Goal: Entertainment & Leisure: Consume media (video, audio)

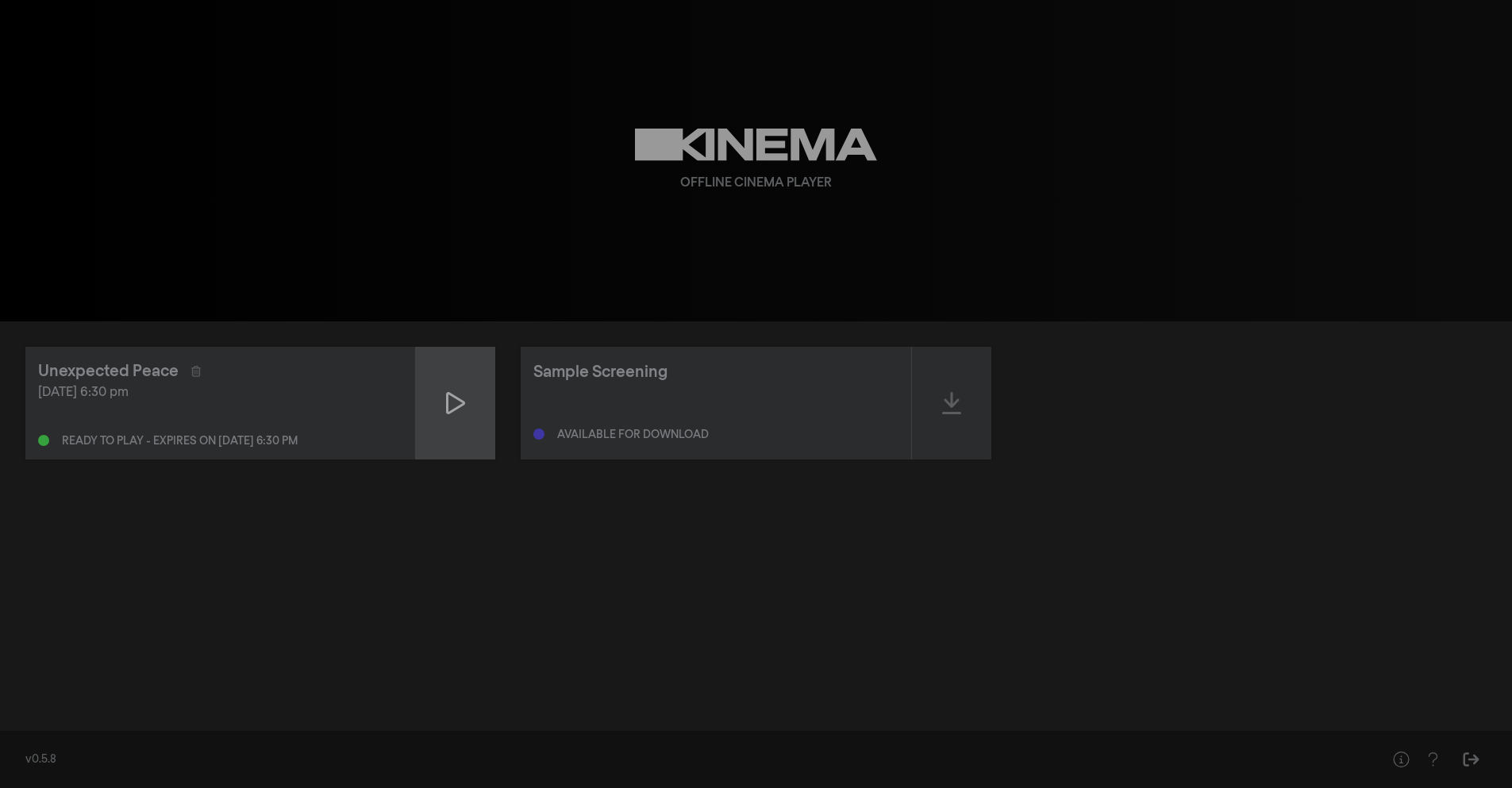
click at [459, 405] on icon at bounding box center [456, 403] width 19 height 25
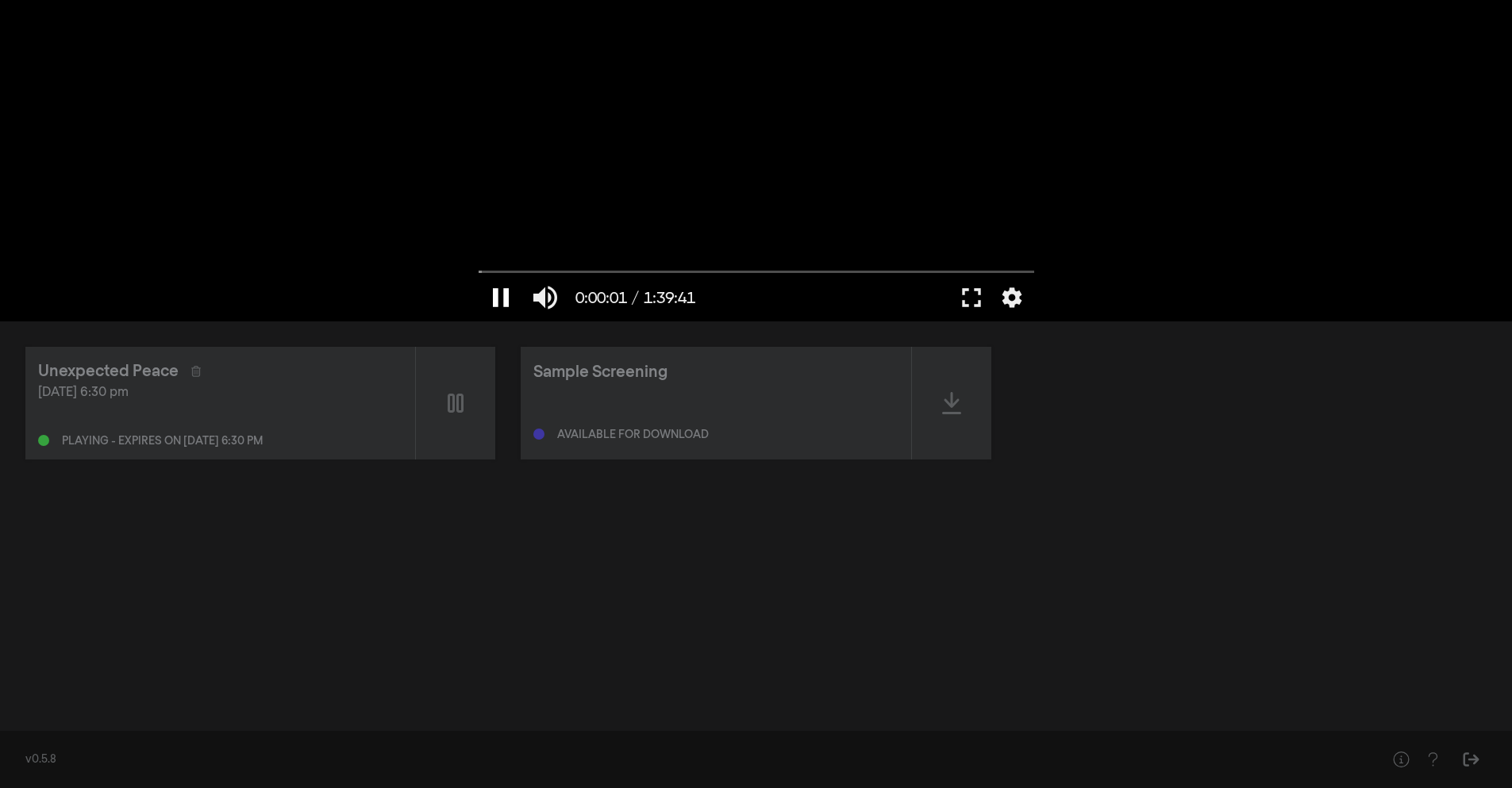
click at [506, 304] on button "pause" at bounding box center [501, 297] width 45 height 48
click at [975, 300] on button "fullscreen" at bounding box center [972, 297] width 45 height 48
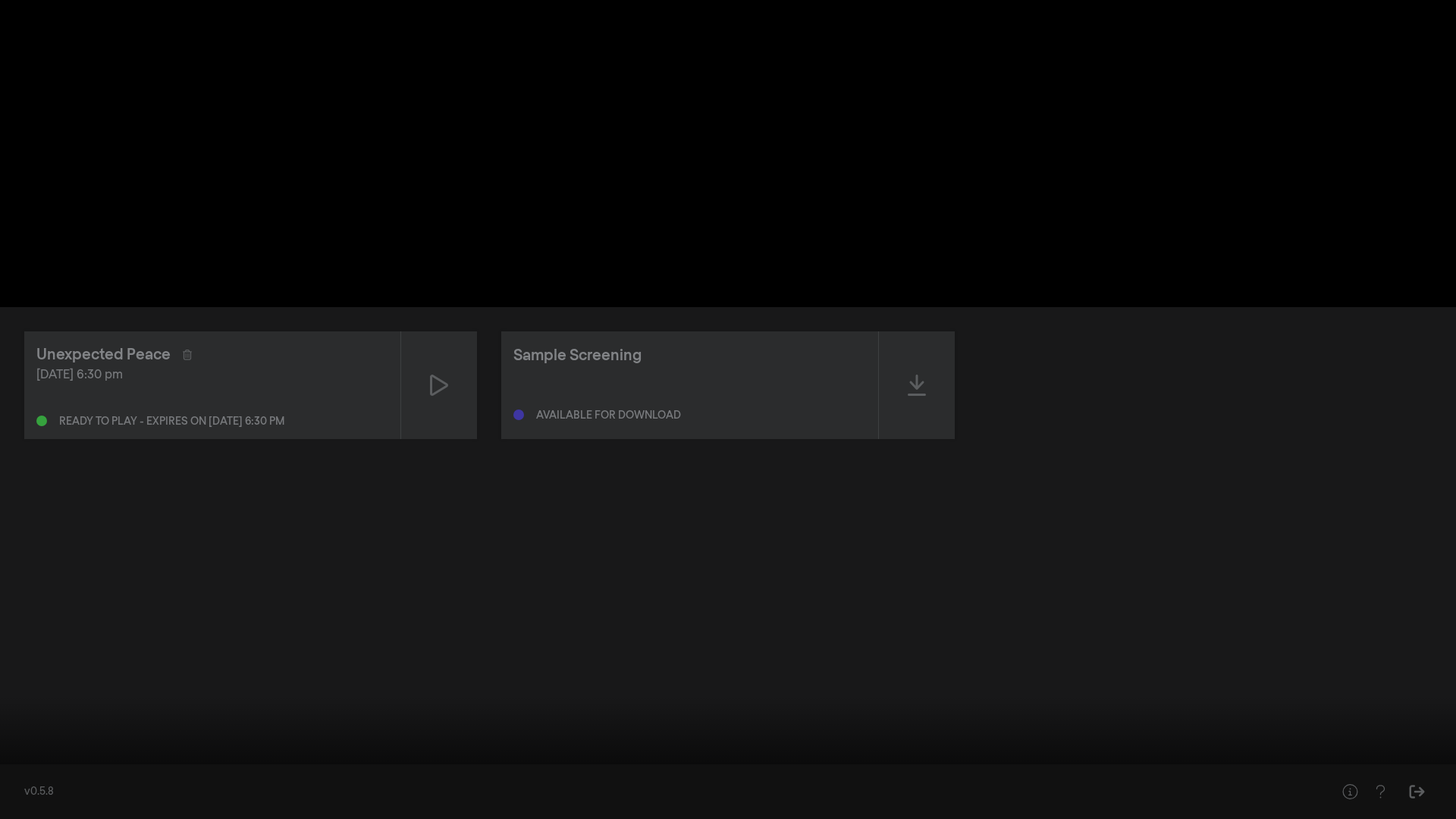
drag, startPoint x: 838, startPoint y: 45, endPoint x: 994, endPoint y: 20, distance: 158.0
click at [1096, 8] on div at bounding box center [728, 410] width 1456 height 819
click at [1397, 752] on button "fullscreen_exit" at bounding box center [1388, 796] width 43 height 46
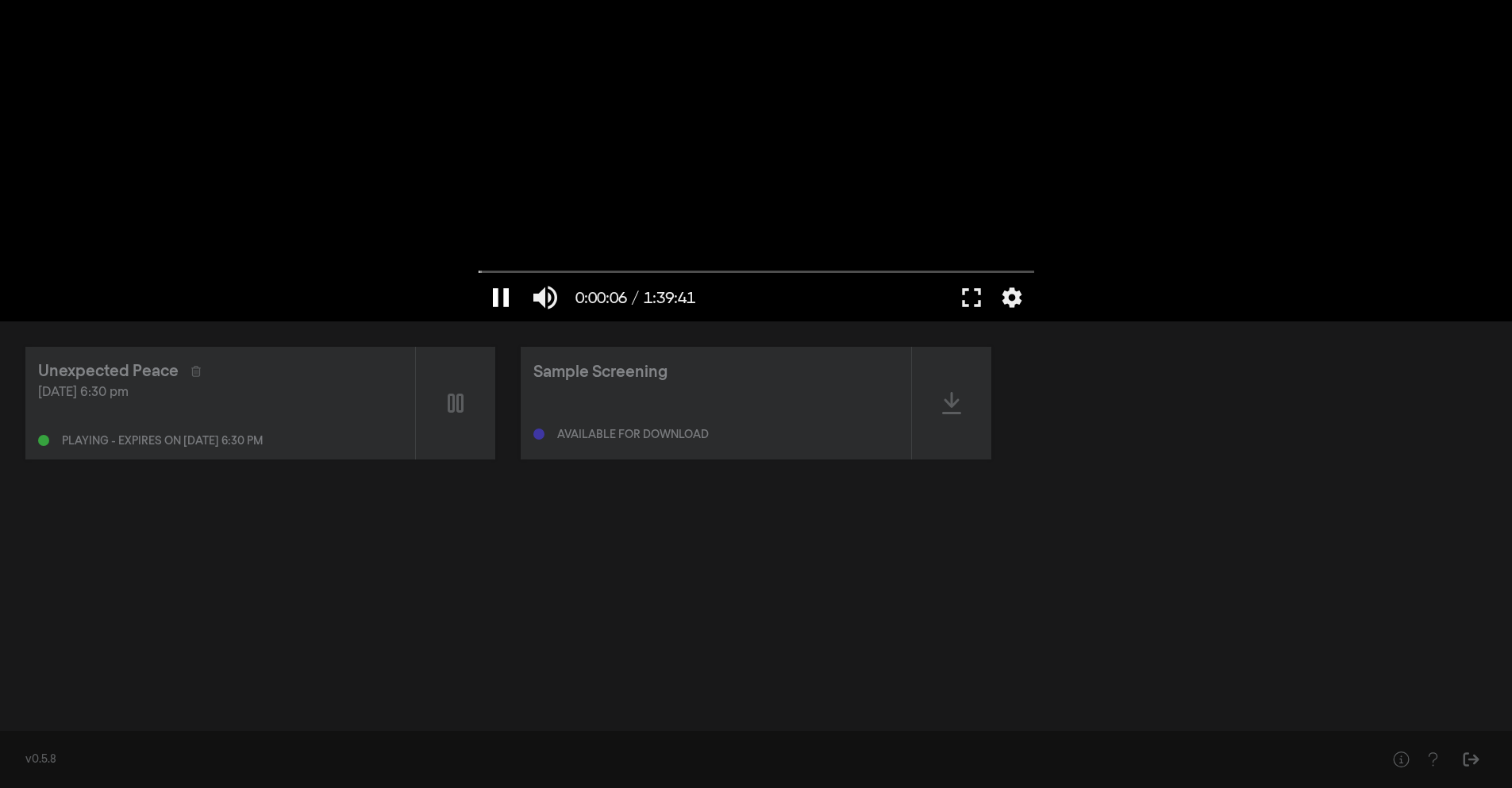
click at [507, 294] on button "pause" at bounding box center [501, 297] width 45 height 48
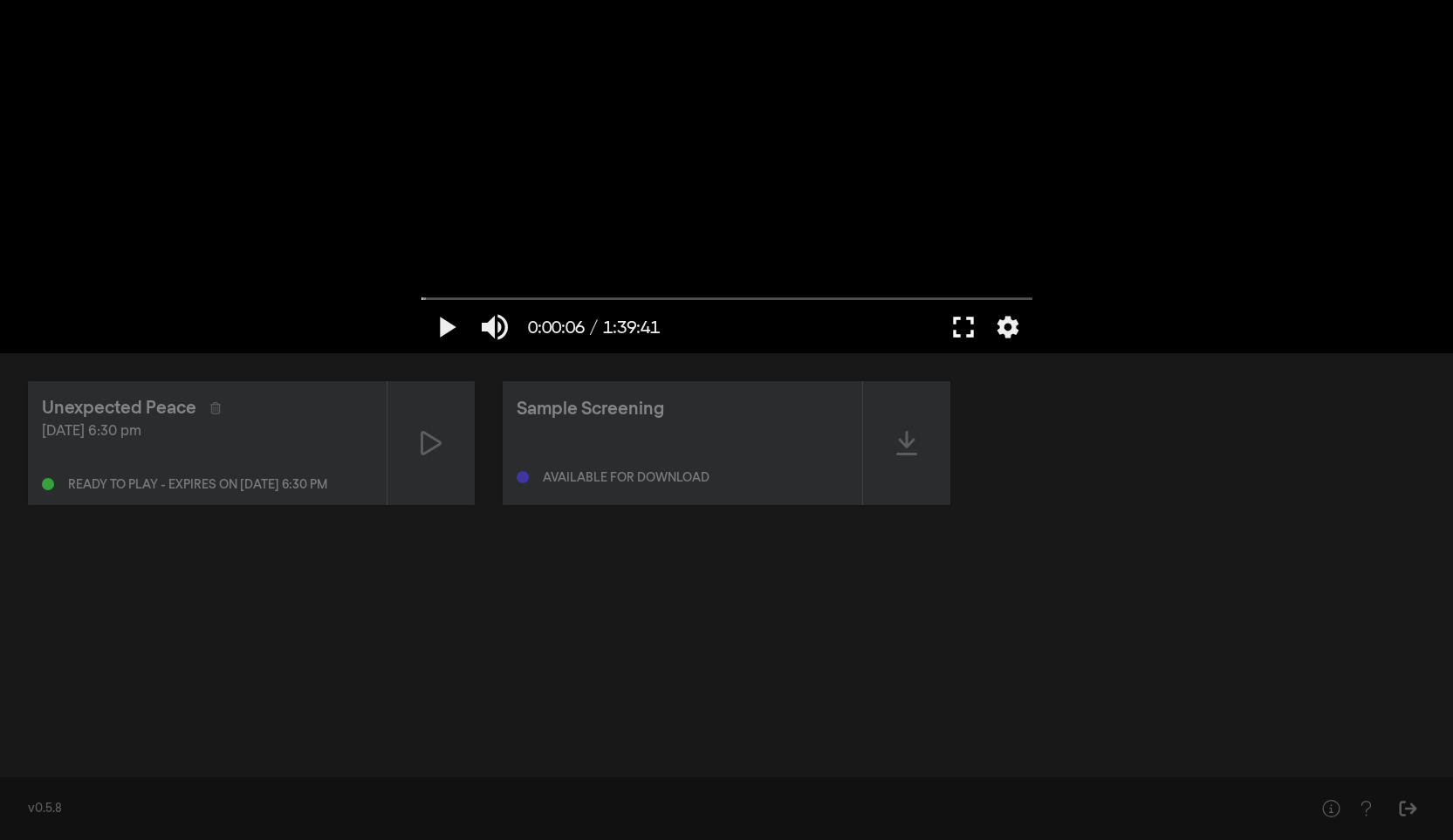
click at [970, 328] on button "fullscreen" at bounding box center [963, 327] width 49 height 53
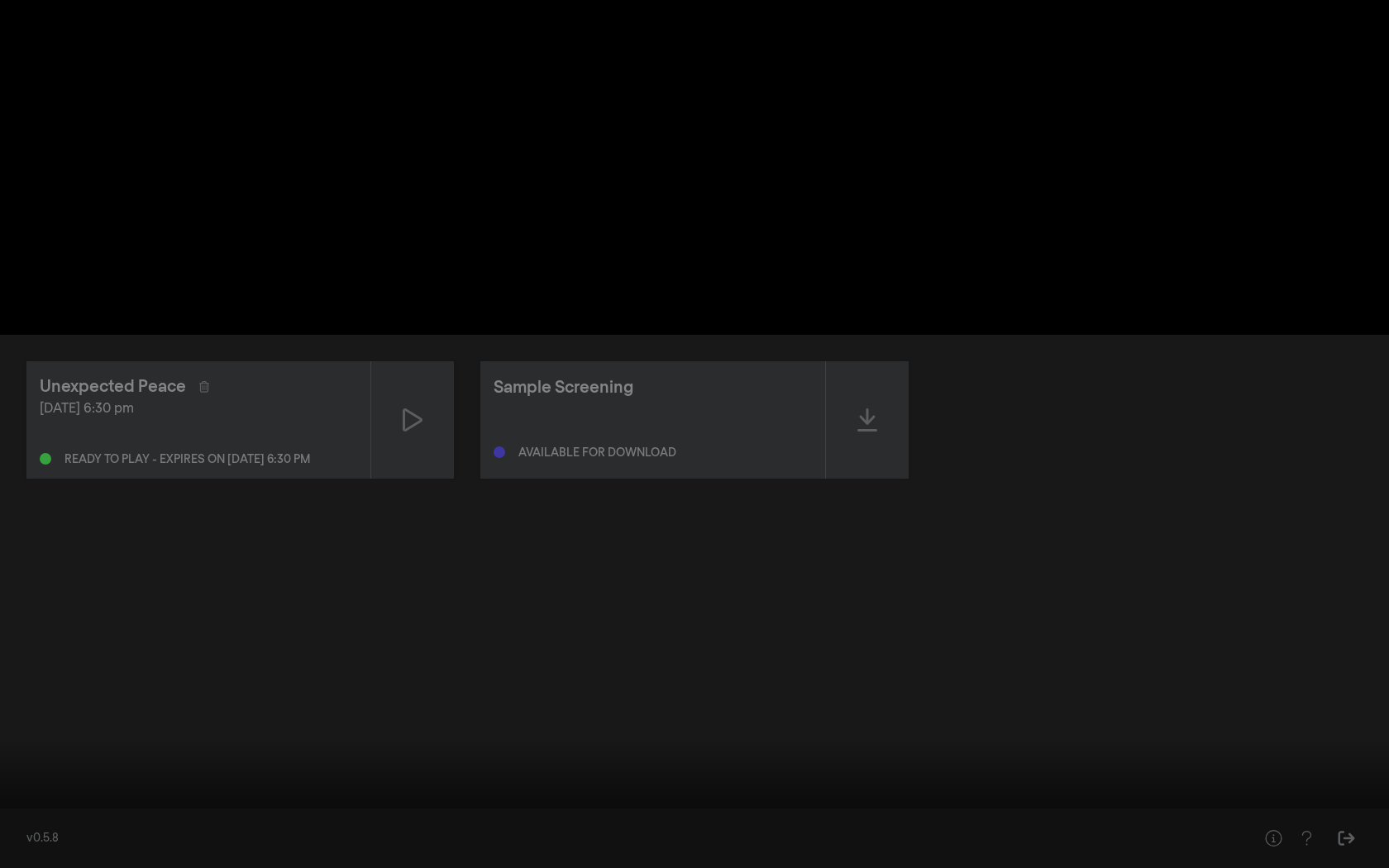
click at [35, 820] on button "play_arrow" at bounding box center [31, 843] width 46 height 50
click at [37, 820] on button "pause" at bounding box center [31, 843] width 46 height 50
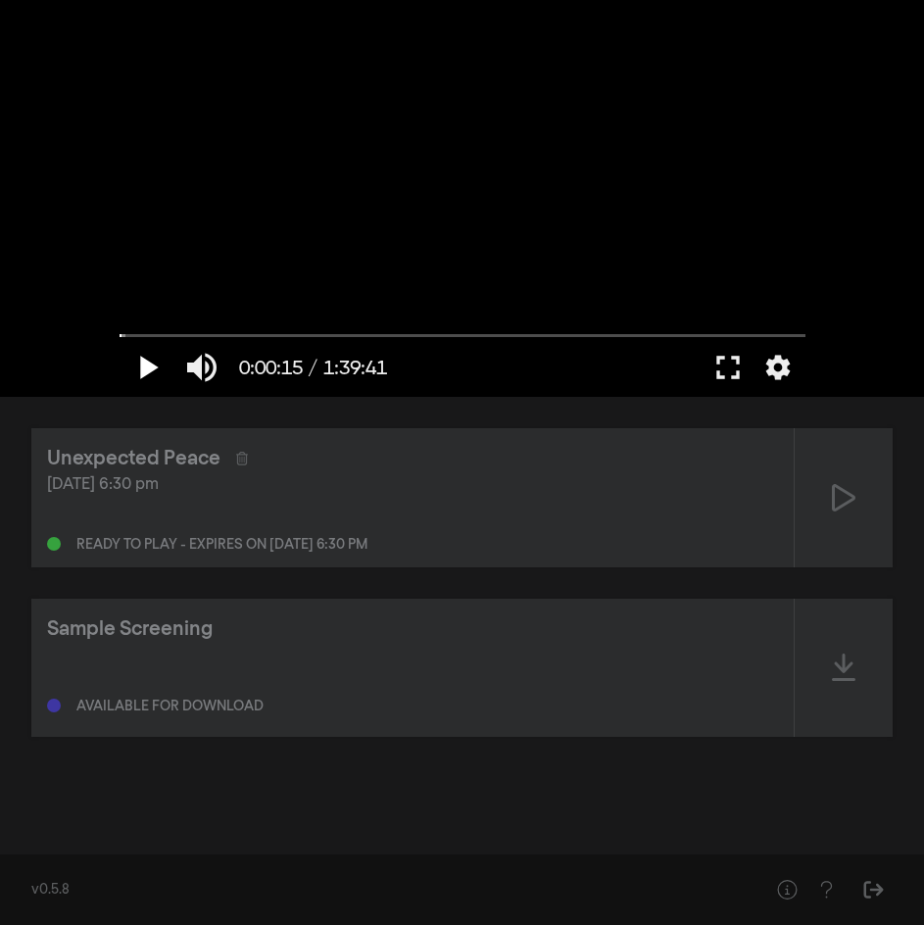
click at [149, 363] on button "play_arrow" at bounding box center [147, 367] width 55 height 59
click at [598, 136] on div at bounding box center [462, 198] width 705 height 397
drag, startPoint x: 133, startPoint y: 335, endPoint x: 83, endPoint y: 337, distance: 50.0
click at [120, 337] on input "Seek" at bounding box center [463, 335] width 686 height 12
click at [725, 380] on button "fullscreen" at bounding box center [727, 367] width 55 height 59
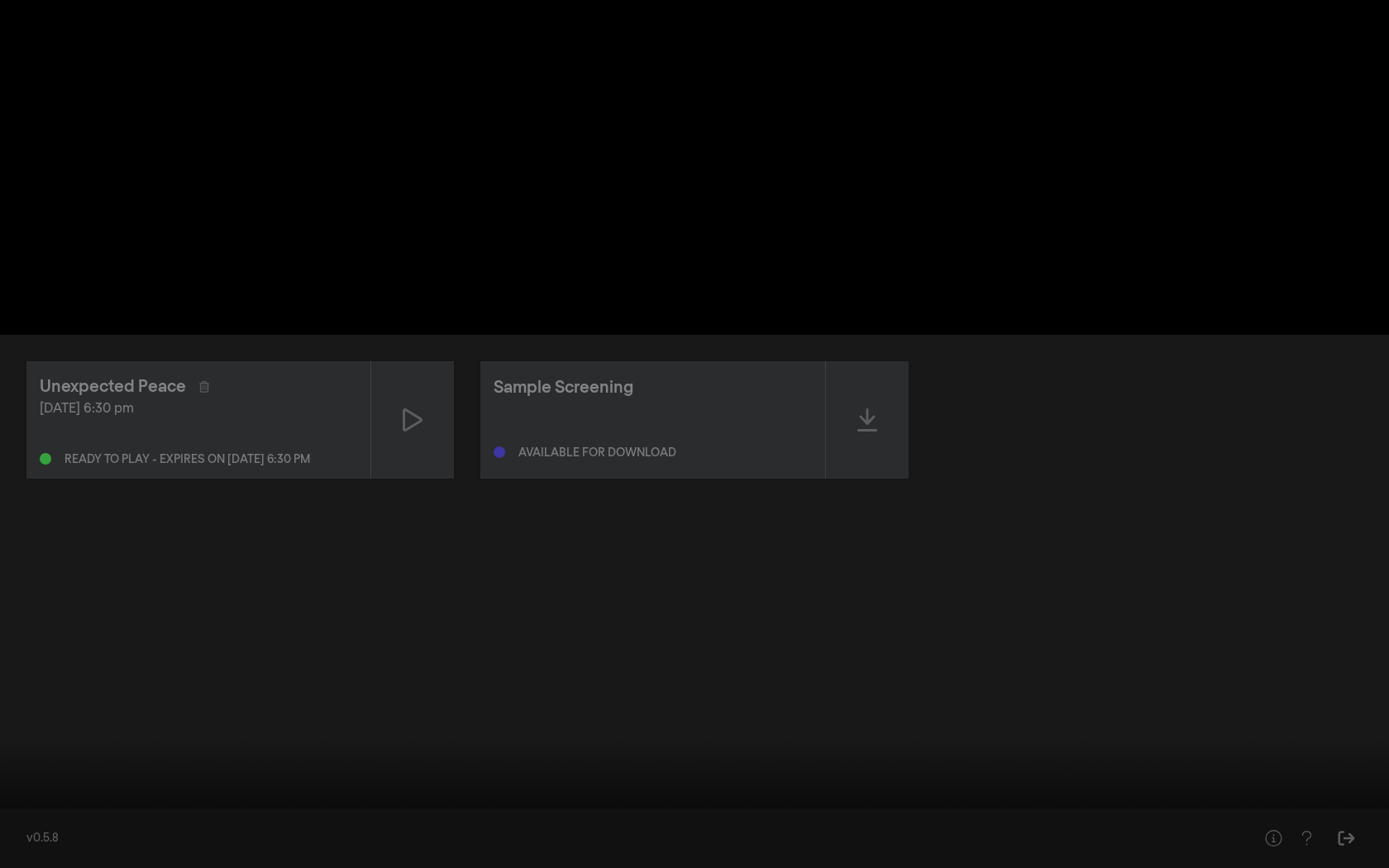
click at [32, 820] on button "play_arrow" at bounding box center [31, 843] width 46 height 50
type input "0.141384"
